Goal: Task Accomplishment & Management: Manage account settings

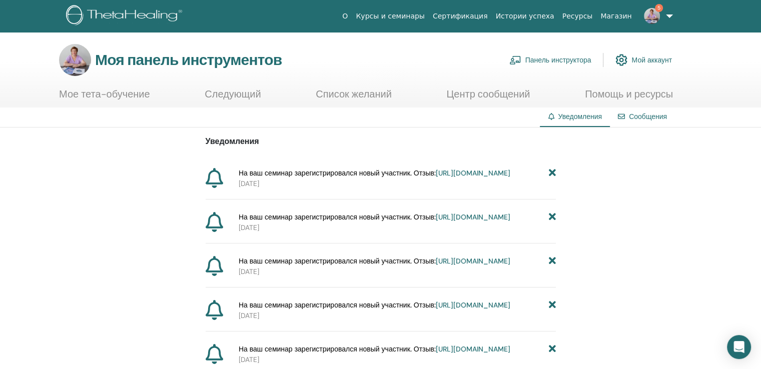
click at [546, 56] on font "Панель инструктора" at bounding box center [558, 60] width 66 height 9
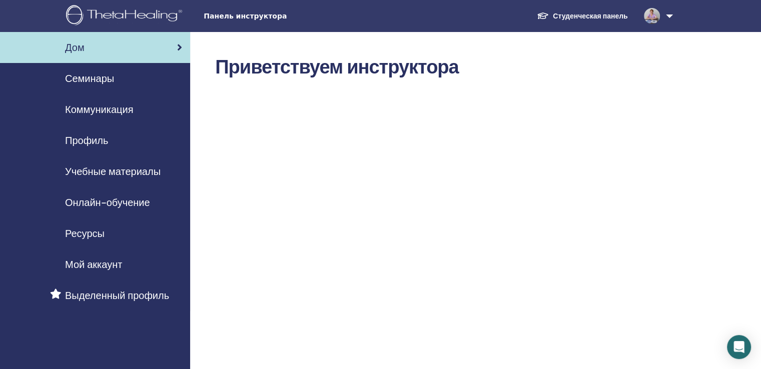
click at [86, 80] on font "Семинары" at bounding box center [89, 78] width 49 height 13
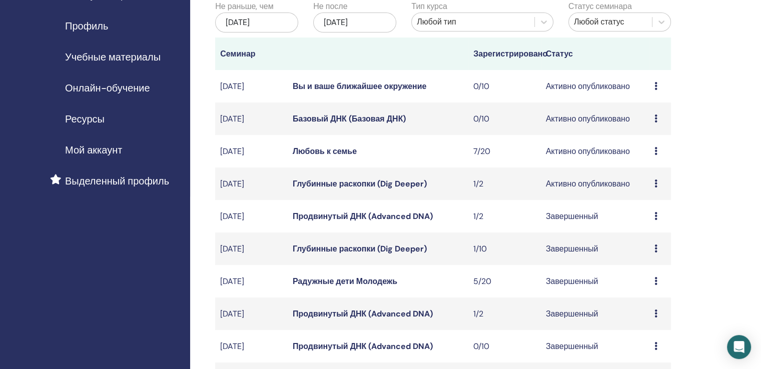
scroll to position [150, 0]
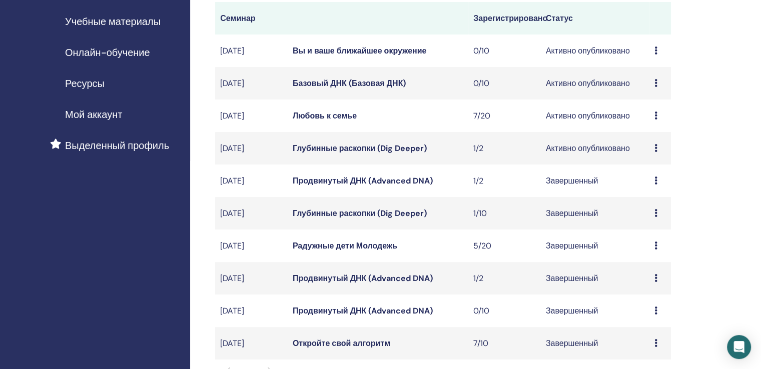
click at [236, 153] on font "сент./13, 2025" at bounding box center [232, 148] width 24 height 11
click at [336, 151] on font "Глубинные раскопки (Dig Deeper)" at bounding box center [360, 148] width 134 height 11
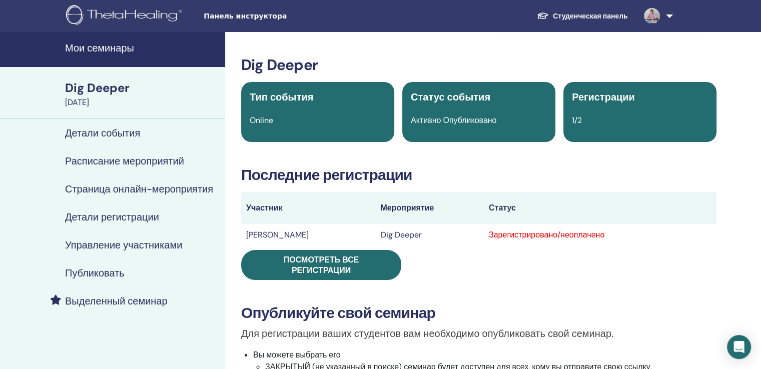
click at [128, 246] on h4 "Управление участниками" at bounding box center [123, 245] width 117 height 12
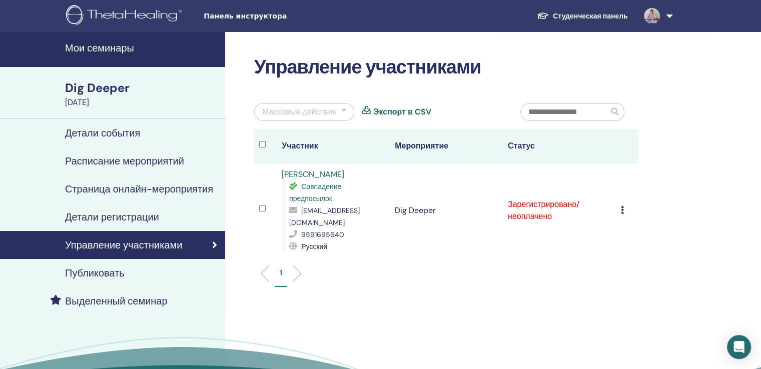
click at [621, 208] on icon at bounding box center [622, 210] width 3 height 8
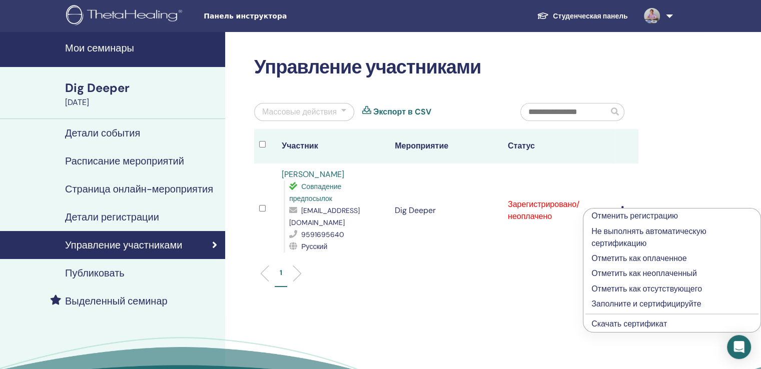
click at [606, 305] on p "Заполните и сертифицируйте" at bounding box center [671, 304] width 161 height 12
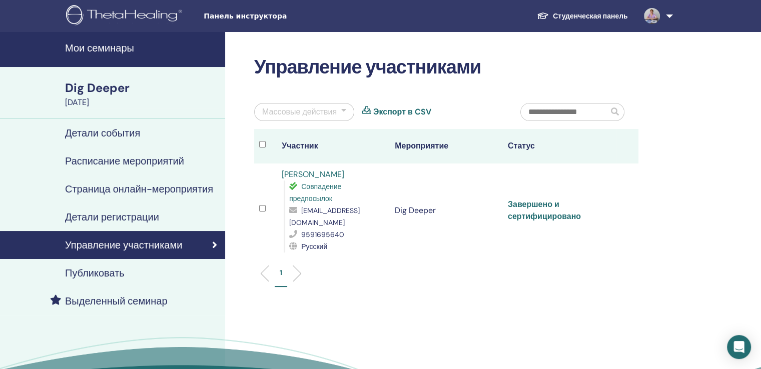
click at [533, 207] on link "Завершено и сертифицировано" at bounding box center [544, 210] width 73 height 23
